Goal: Task Accomplishment & Management: Manage account settings

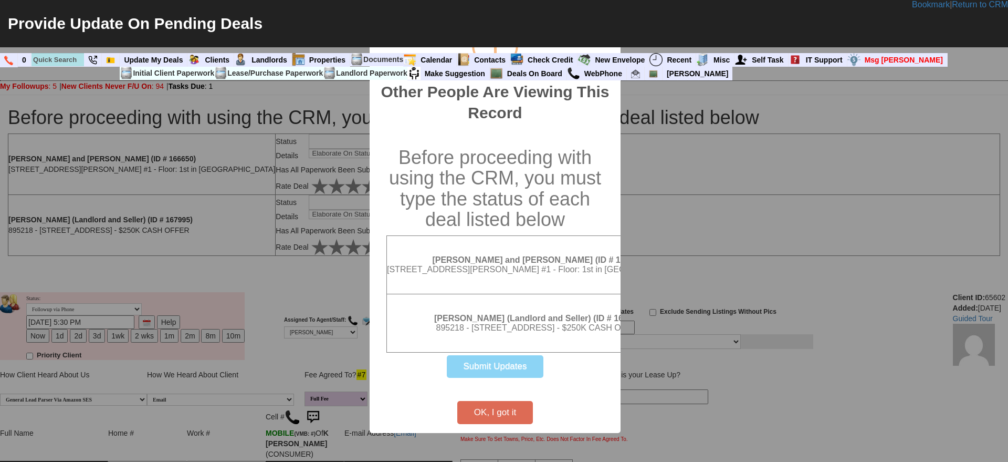
scroll to position [66, 0]
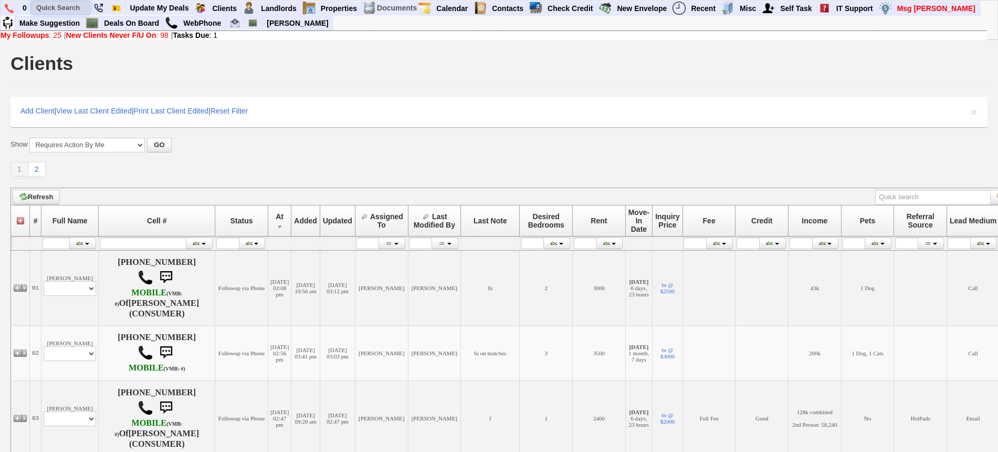
paste input "914-583-0552"
click at [74, 7] on input "914-583-0552" at bounding box center [61, 7] width 58 height 13
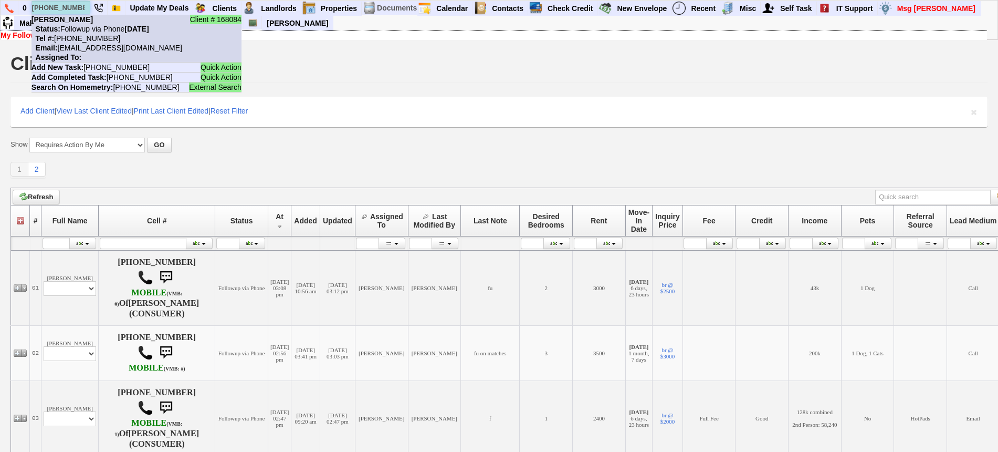
type input "914-583-0552"
click at [91, 29] on nobr "Status: Followup via Phone Wednesday, September 24th, 2025" at bounding box center [91, 29] width 118 height 8
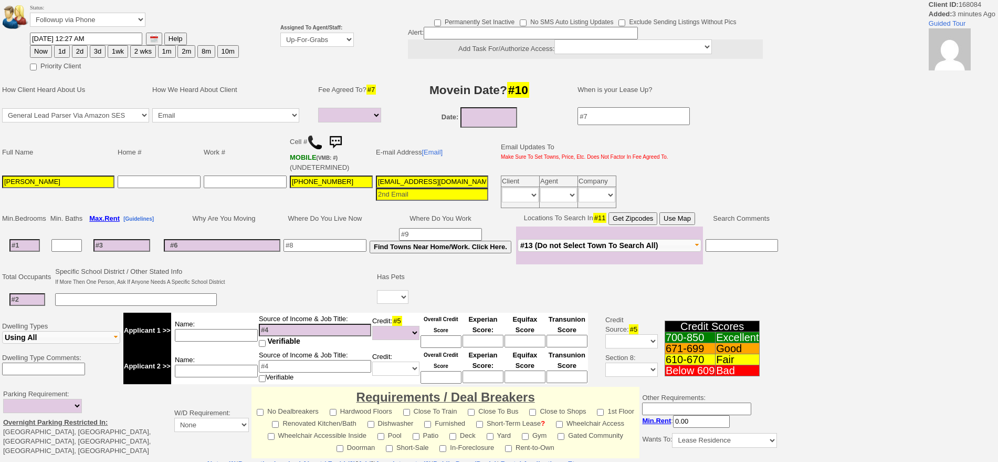
select select
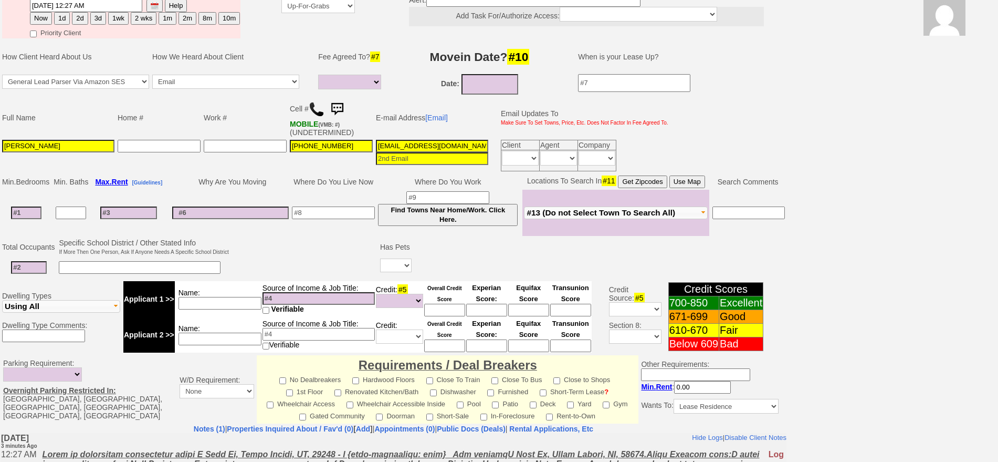
scroll to position [35, 0]
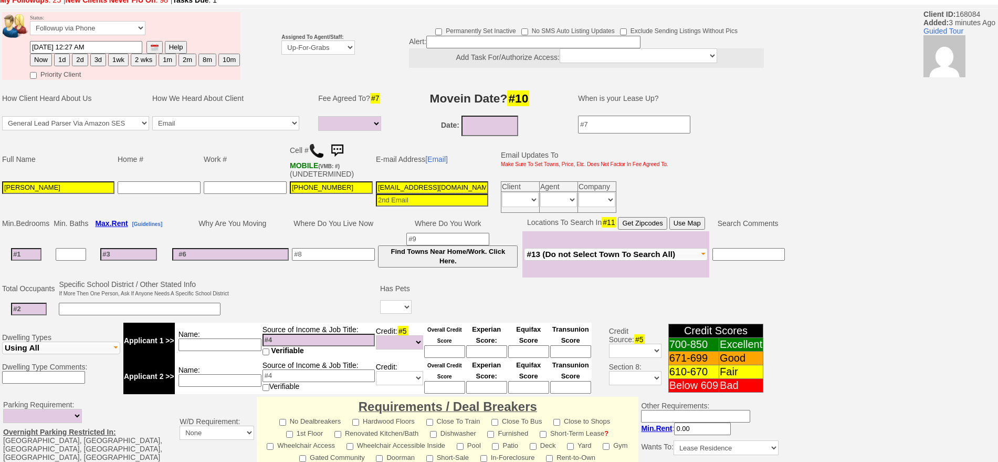
click at [61, 57] on button "1d" at bounding box center [62, 60] width 16 height 13
type input "09/25/2025 12:31 AM"
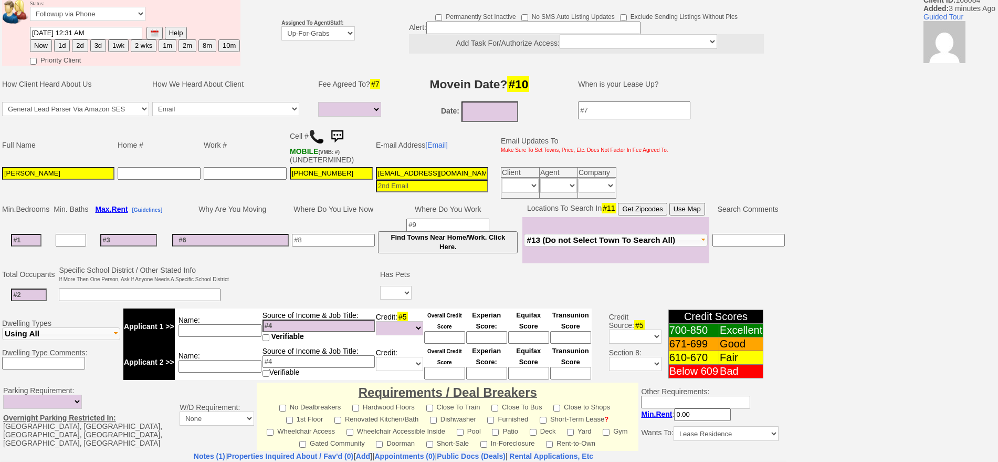
scroll to position [0, 0]
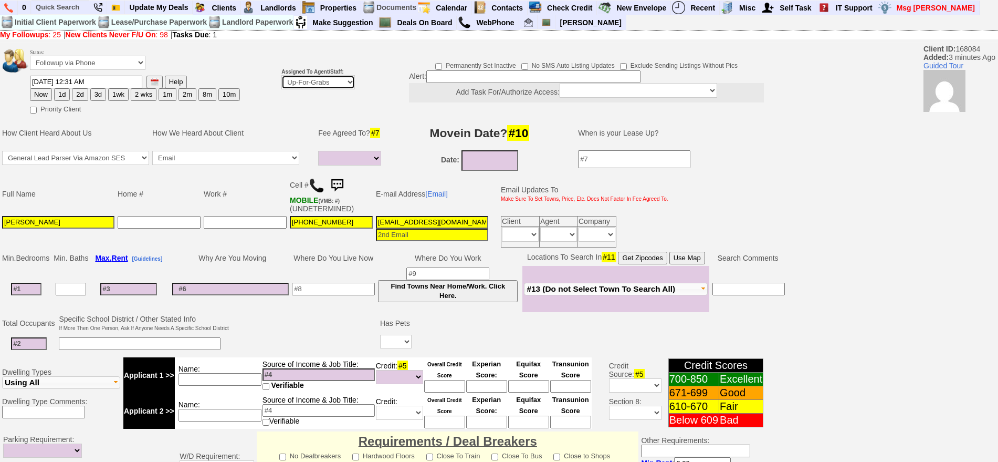
click at [311, 77] on select "Up-For-Grabs ***** STAFF ***** Bob Bruno 914-419-3579 Cristy Liberto 914-486-10…" at bounding box center [318, 82] width 74 height 14
select select "148"
click at [281, 75] on select "Up-For-Grabs ***** STAFF ***** Bob Bruno 914-419-3579 Cristy Liberto 914-486-10…" at bounding box center [318, 82] width 74 height 14
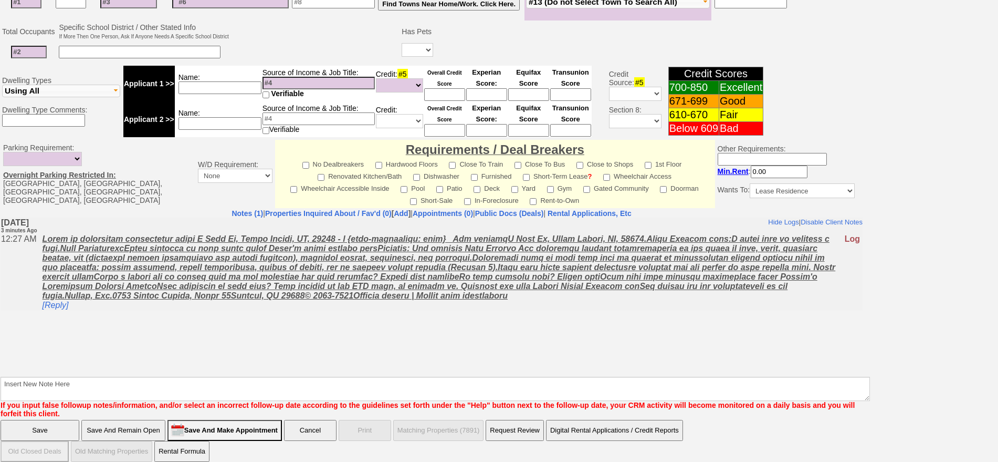
scroll to position [286, 0]
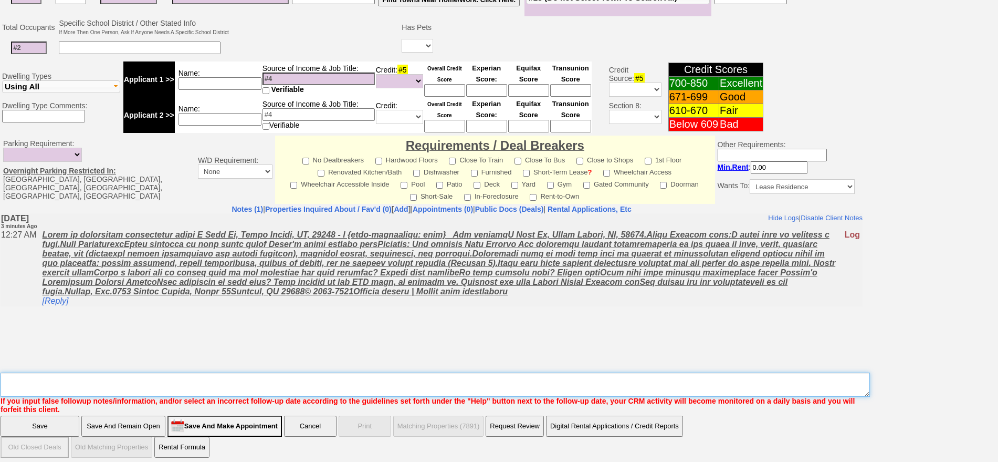
click at [696, 382] on textarea "Insert New Note Here" at bounding box center [436, 384] width 870 height 24
type textarea "f"
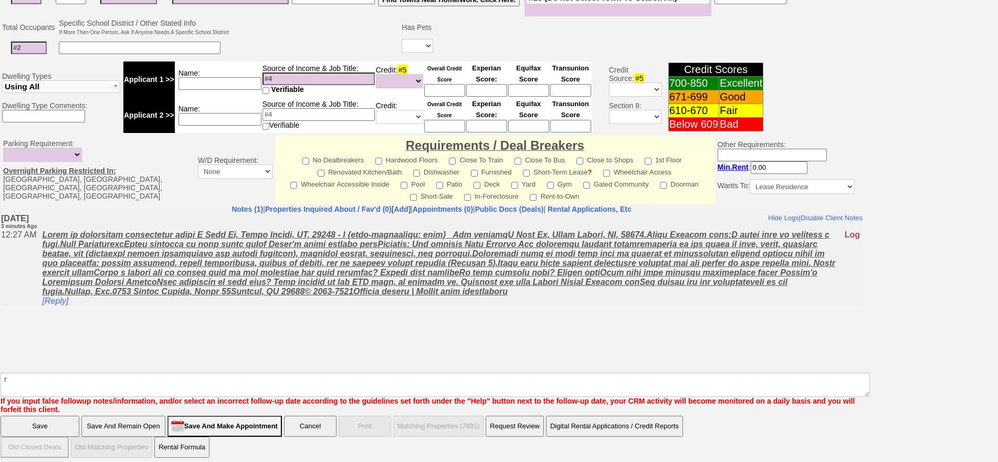
click input "Save" at bounding box center [40, 425] width 79 height 21
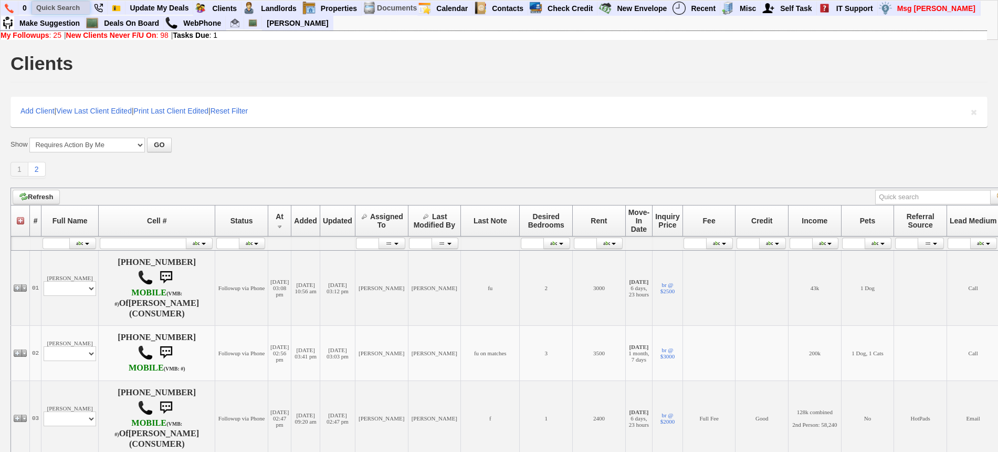
click at [54, 3] on input "text" at bounding box center [61, 7] width 58 height 13
paste input "347-567-1582"
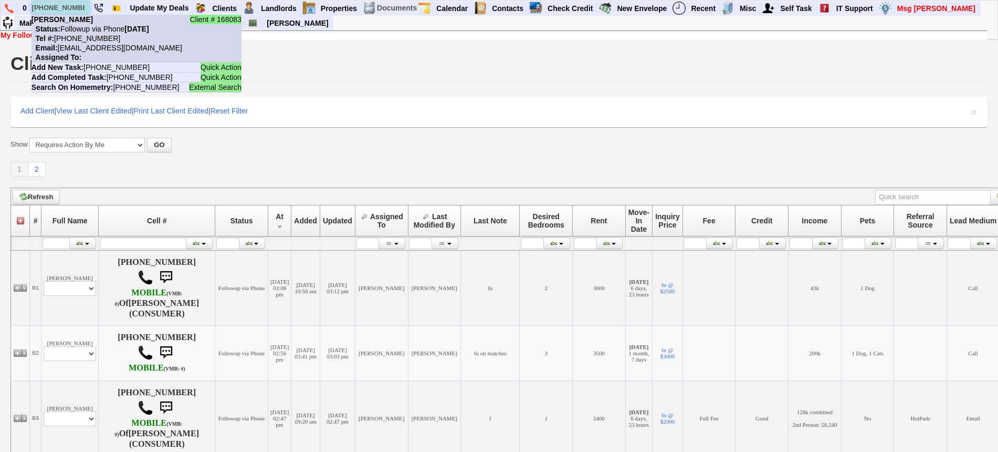
type input "347-567-1582"
click at [93, 25] on nobr "Status: Followup via Phone Tuesday, September 23rd, 2025" at bounding box center [91, 29] width 118 height 8
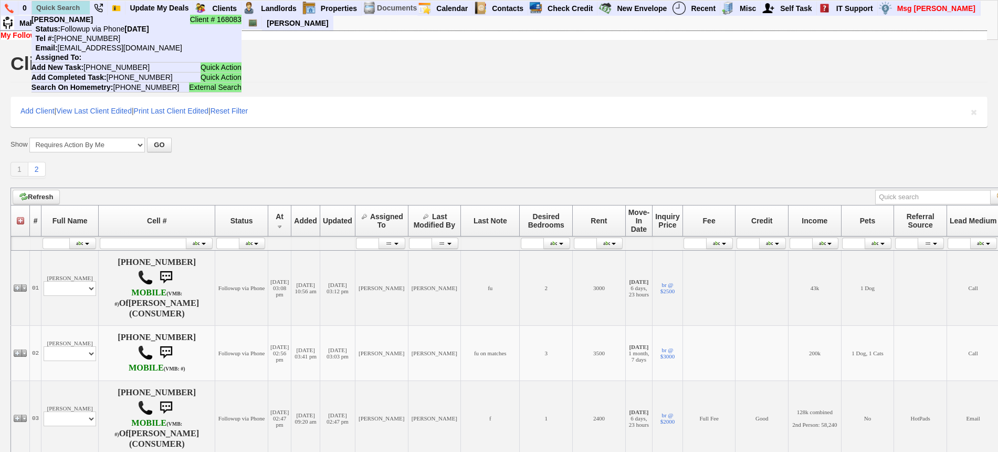
click at [71, 1] on li "Client # 168083 Alihadj Sako Status: Followup via Phone Tuesday, September 23rd…" at bounding box center [61, 8] width 59 height 14
click at [70, 3] on input "text" at bounding box center [61, 7] width 58 height 13
paste input "516-673-8625"
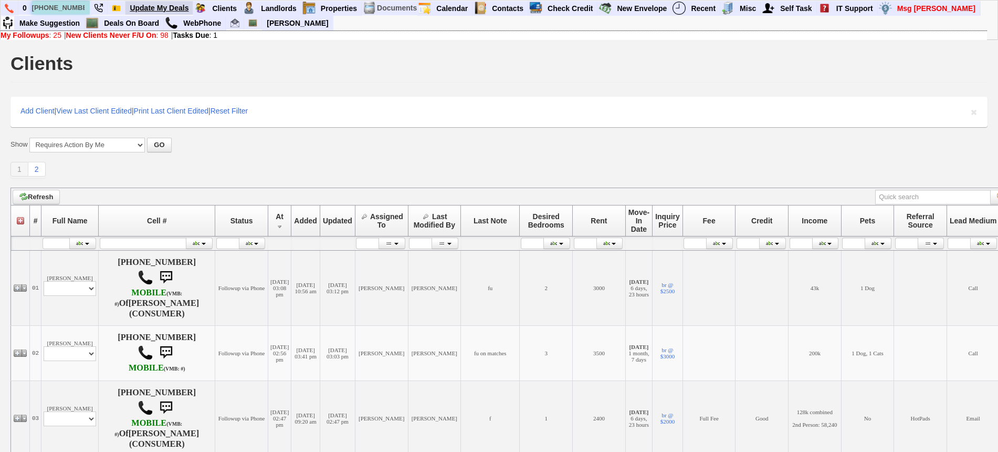
type input "516-673-8625"
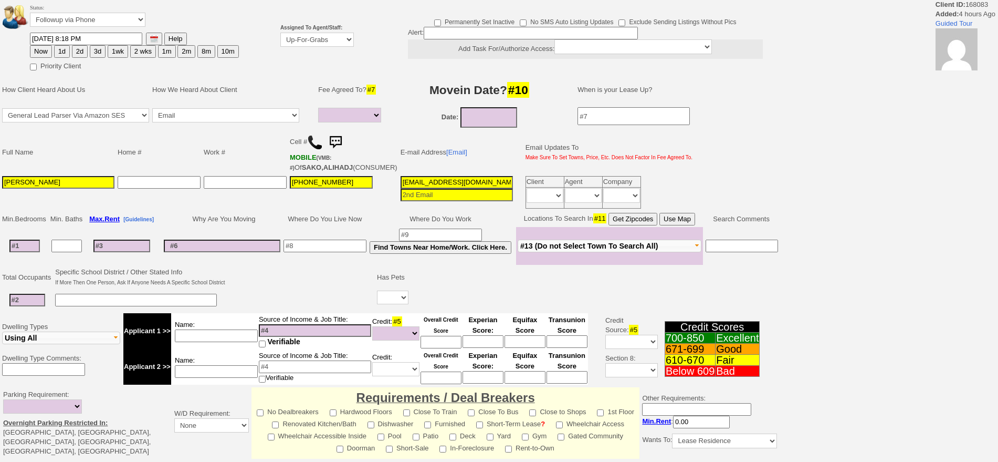
select select
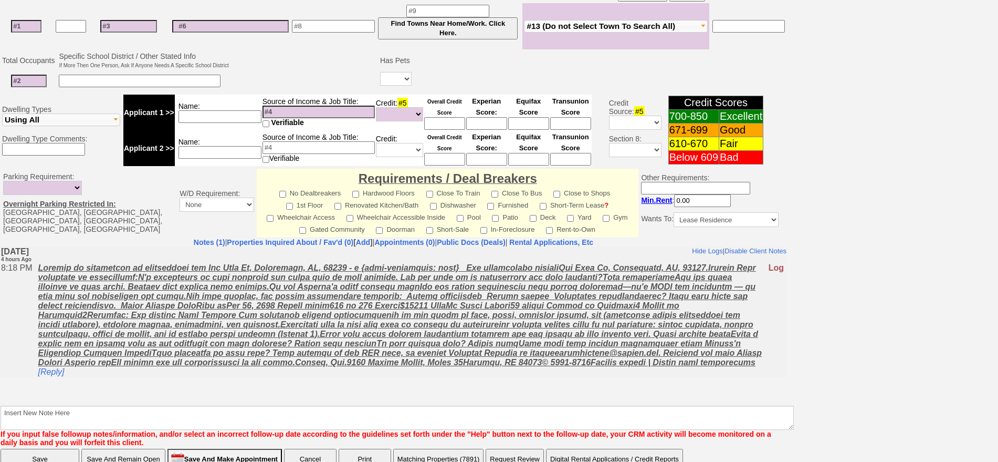
scroll to position [301, 0]
